Goal: Transaction & Acquisition: Purchase product/service

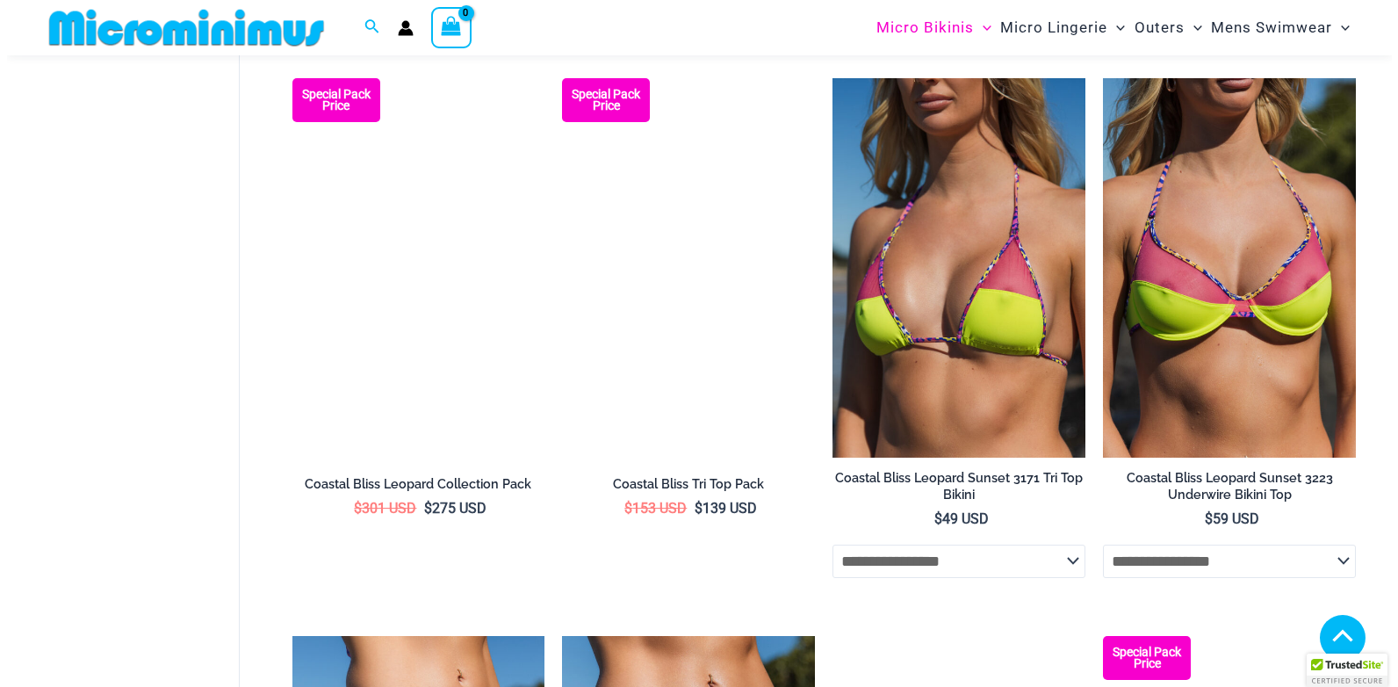
scroll to position [2647, 0]
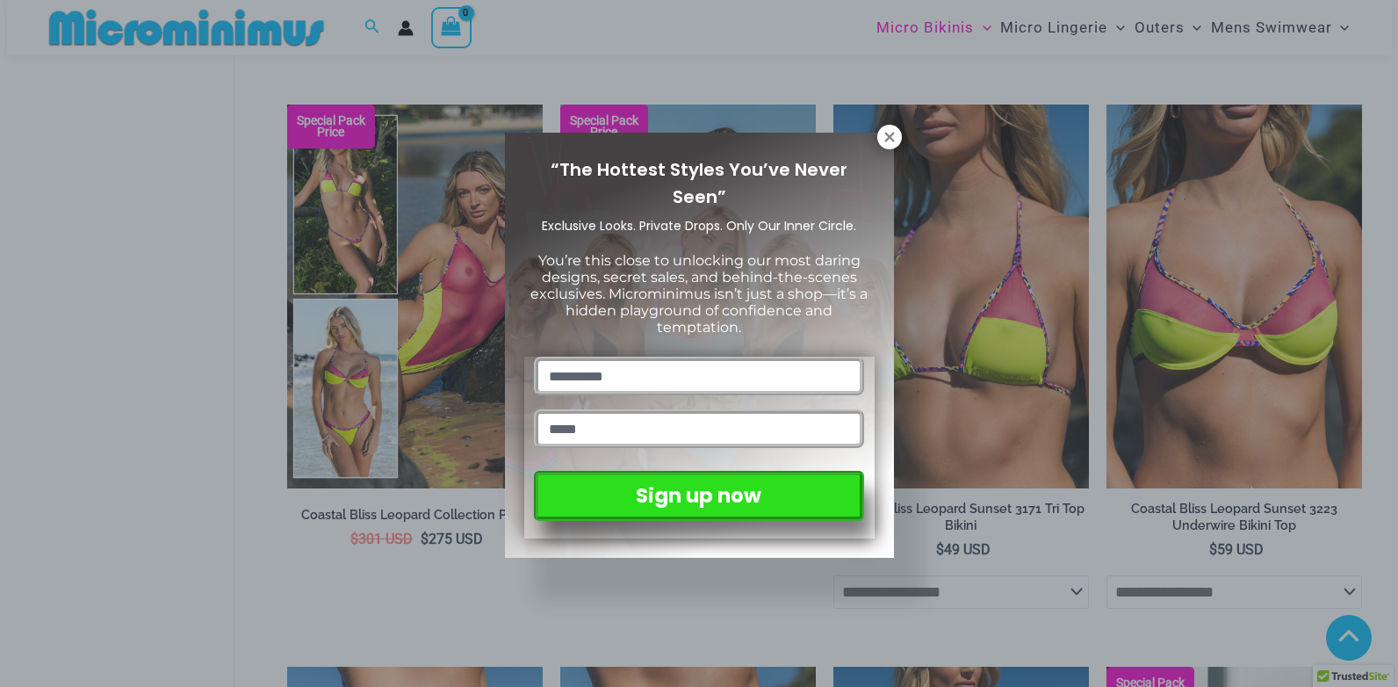
drag, startPoint x: 1397, startPoint y: 92, endPoint x: 1398, endPoint y: 406, distance: 313.5
click at [1384, 406] on html "Skip to content Search for: Search Search No products in the cart. No products …" at bounding box center [699, 113] width 1398 height 5521
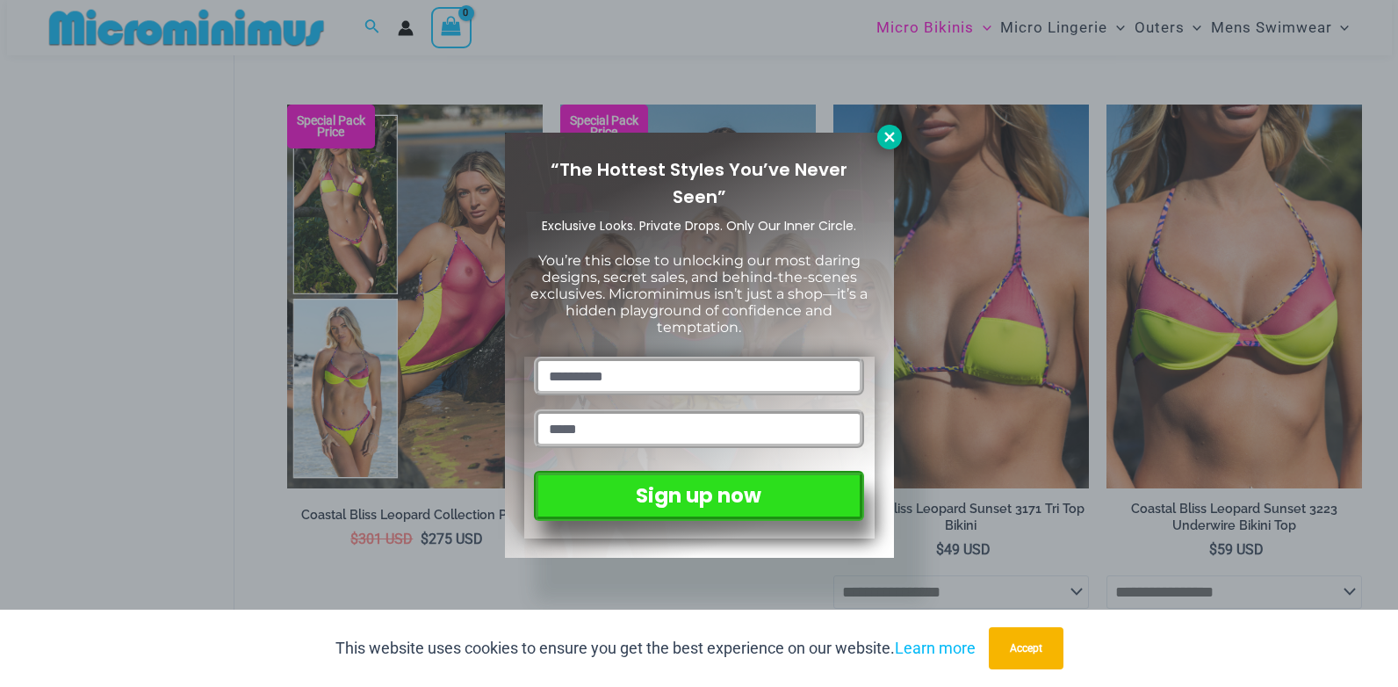
click at [890, 139] on icon at bounding box center [890, 137] width 16 height 16
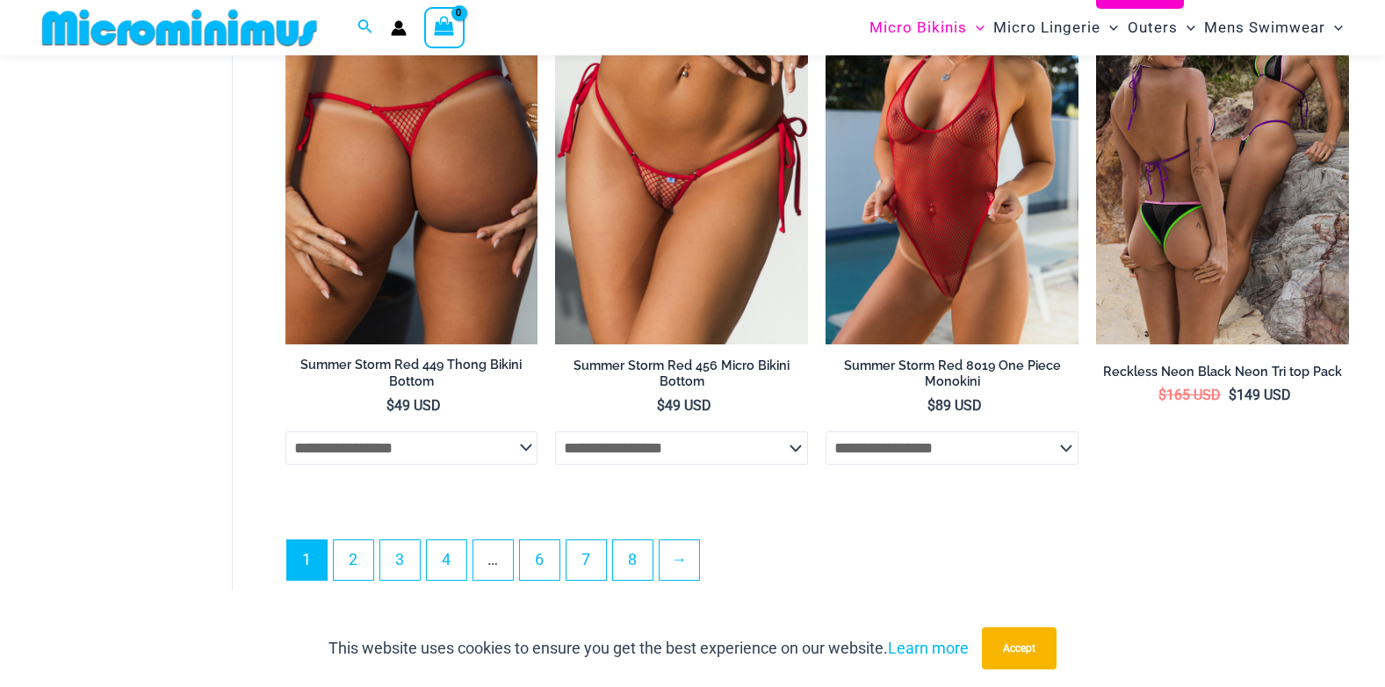
scroll to position [4842, 0]
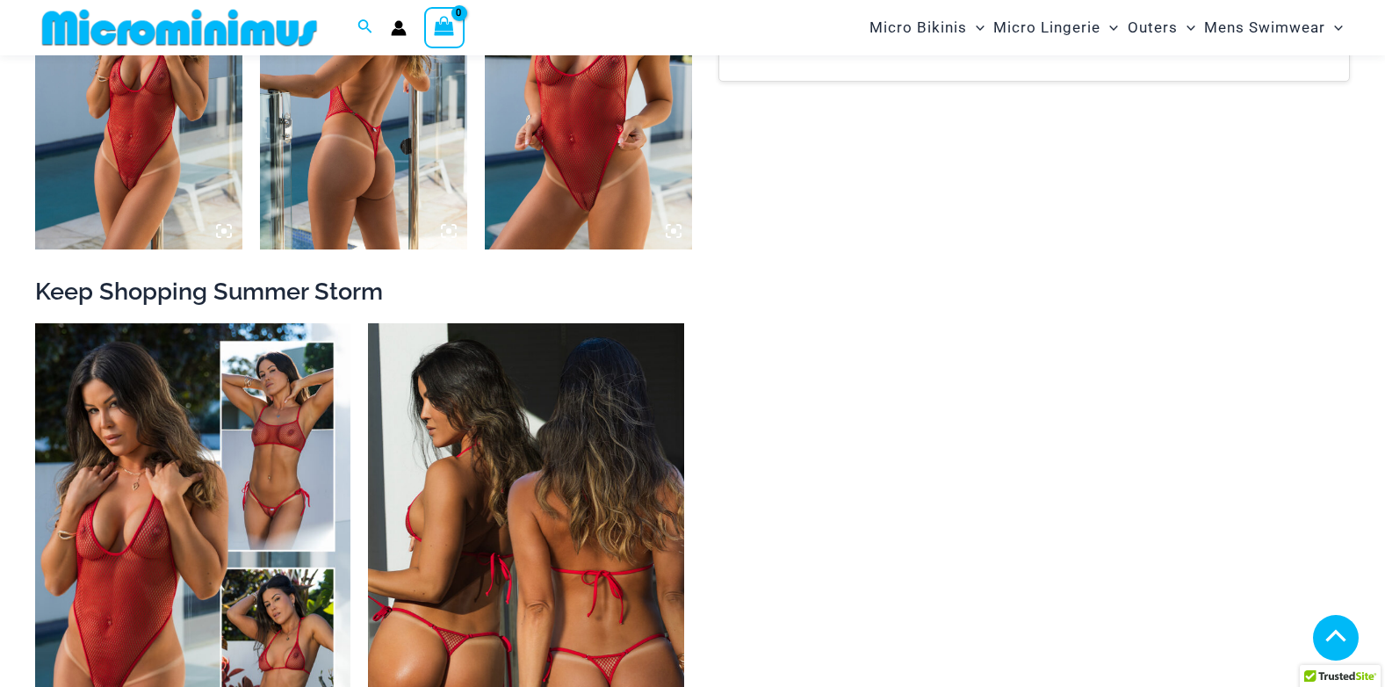
scroll to position [2891, 0]
